Goal: Navigation & Orientation: Go to known website

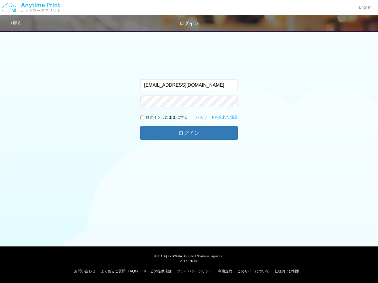
click at [189, 142] on div "入力されたメールアドレスまたはパスワードが正しくありません。 [EMAIL_ADDRESS][DOMAIN_NAME] ログインしたままにする パスワードを忘…" at bounding box center [188, 105] width 97 height 79
click at [31, 7] on img at bounding box center [30, 7] width 63 height 21
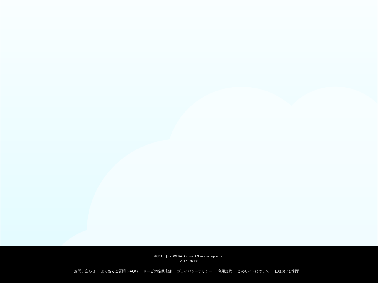
click at [365, 7] on div at bounding box center [189, 14] width 378 height 29
click at [17, 23] on div at bounding box center [189, 14] width 378 height 29
click at [142, 118] on body "© [DATE] KYOCERA Document Solutions Japan Inc. v1.17.0.32136 お問い合わせ よくあるご質問 (FA…" at bounding box center [189, 141] width 378 height 283
click at [189, 133] on body "© [DATE] KYOCERA Document Solutions Japan Inc. v1.17.0.32136 お問い合わせ よくあるご質問 (FA…" at bounding box center [189, 141] width 378 height 283
